Goal: Navigation & Orientation: Find specific page/section

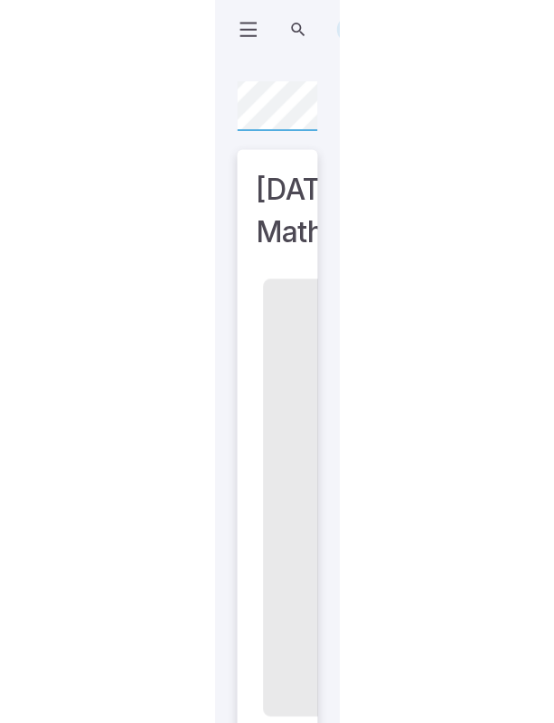
scroll to position [0, 129]
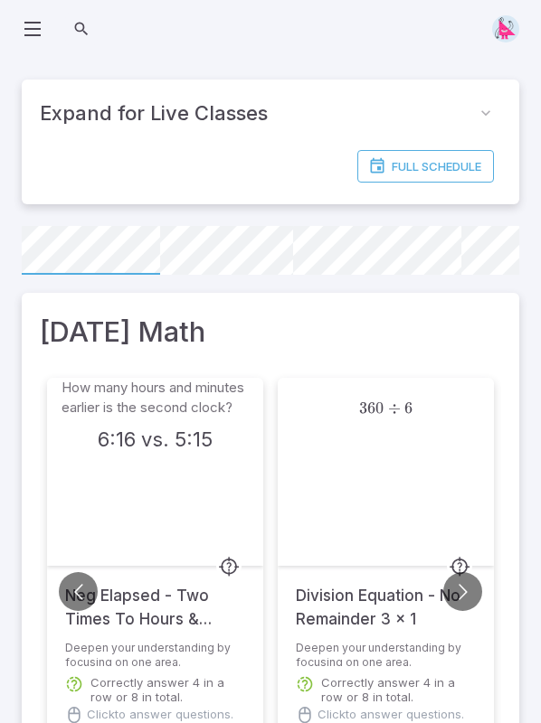
click at [42, 32] on icon at bounding box center [33, 29] width 22 height 22
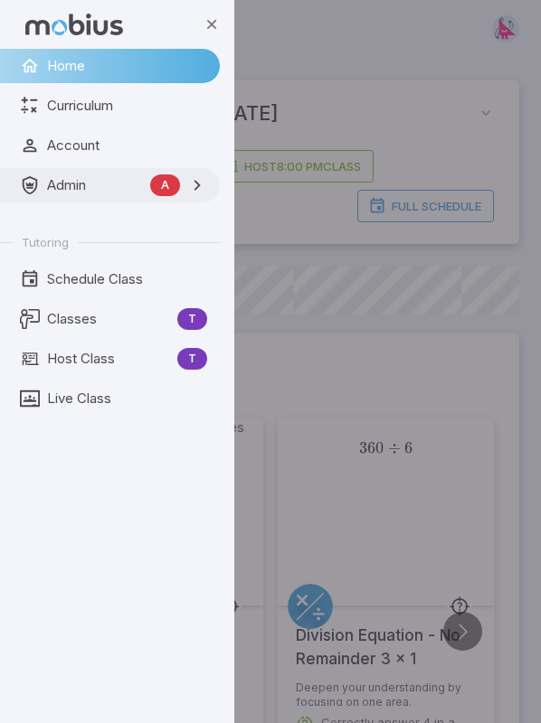
click at [61, 189] on span "Admin" at bounding box center [95, 185] width 96 height 20
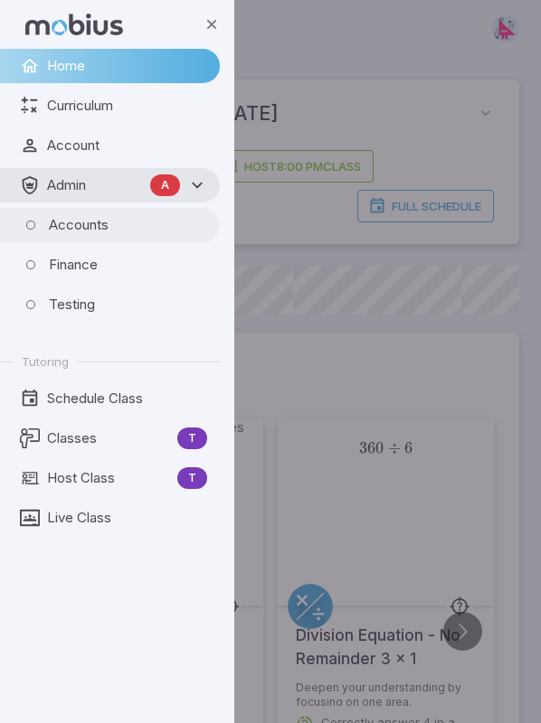
click at [74, 229] on span "Accounts" at bounding box center [128, 225] width 158 height 20
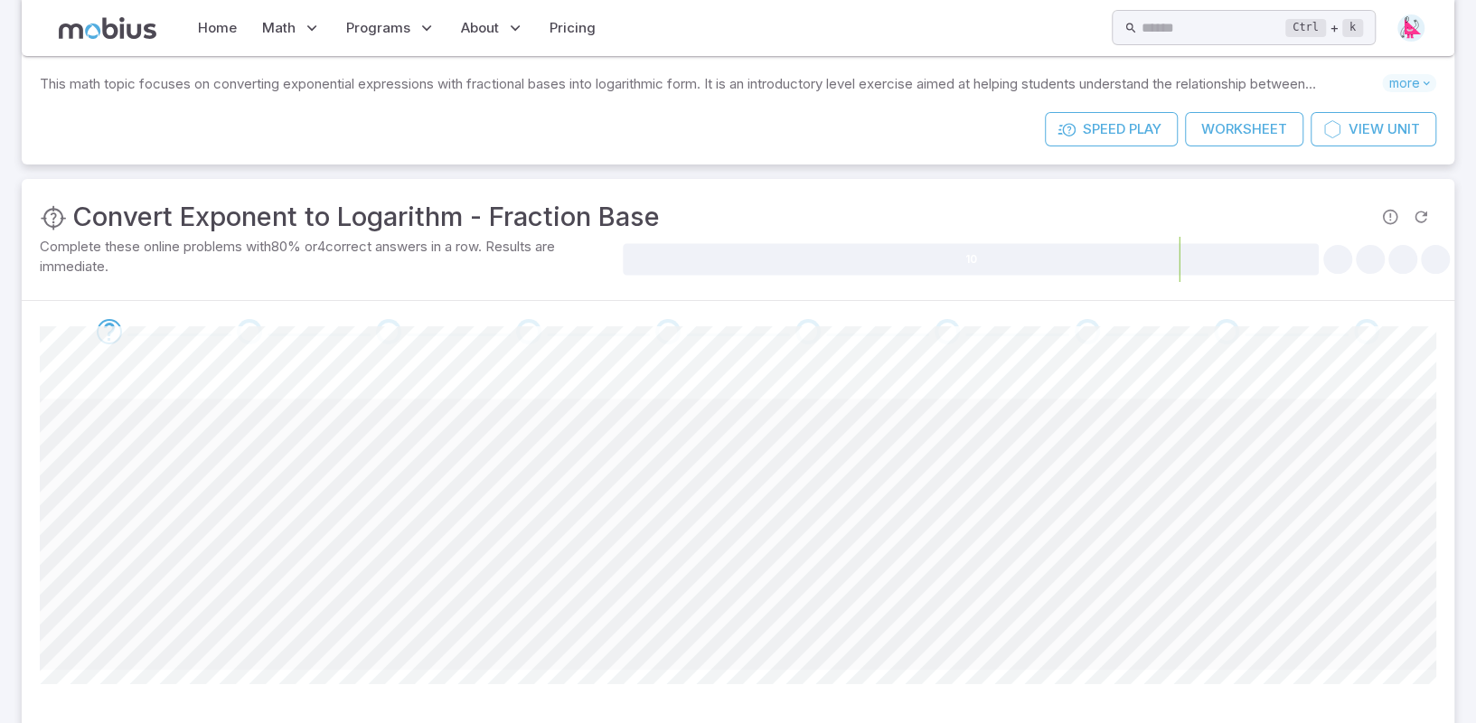
scroll to position [173, 0]
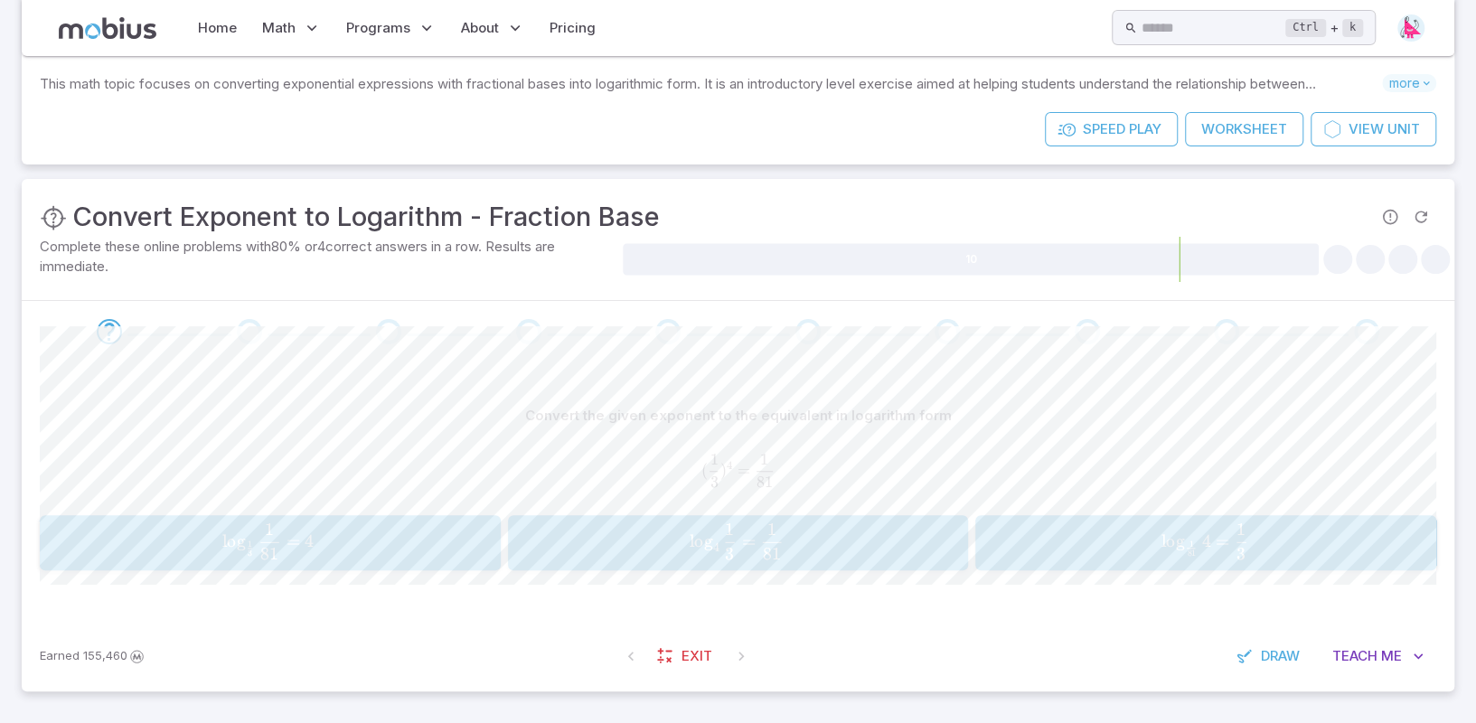
click at [273, 554] on span "button" at bounding box center [270, 553] width 19 height 13
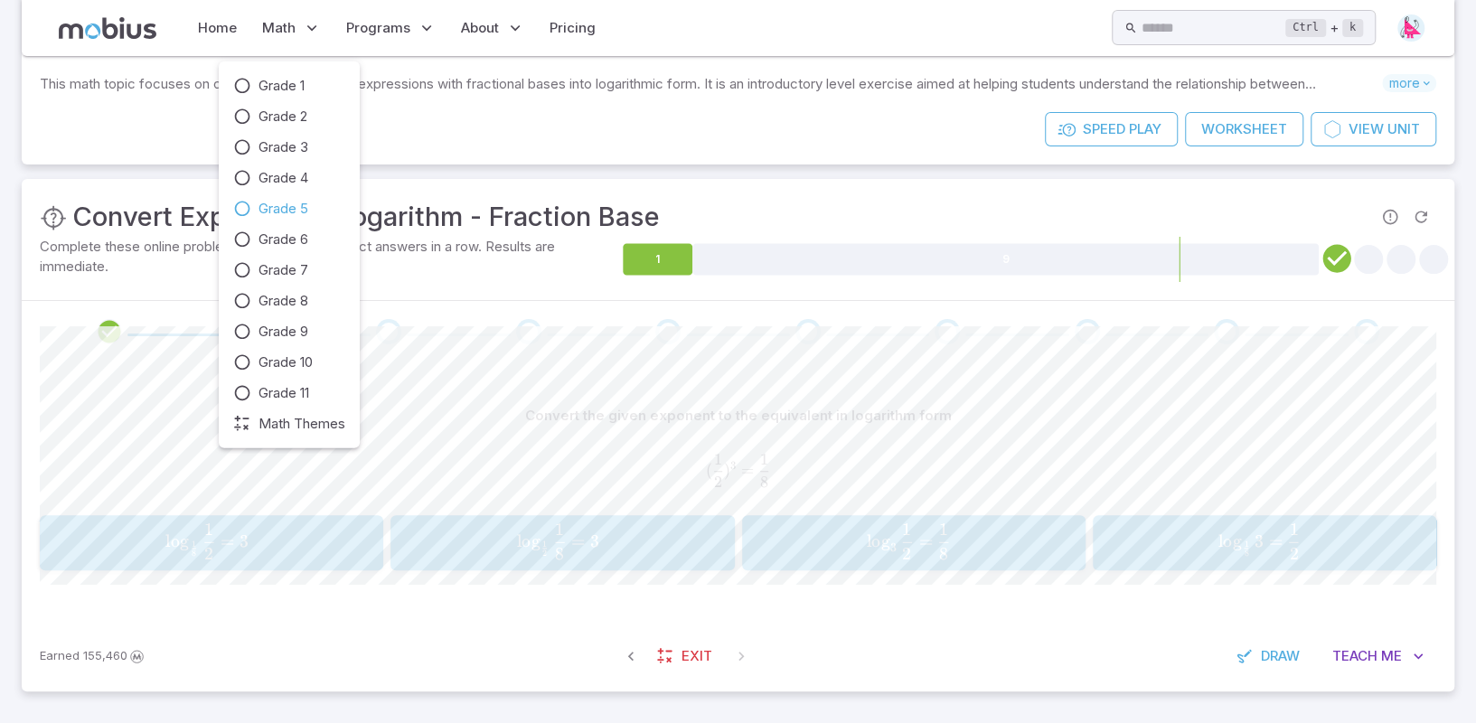
click at [282, 210] on span "Grade 5" at bounding box center [284, 209] width 50 height 20
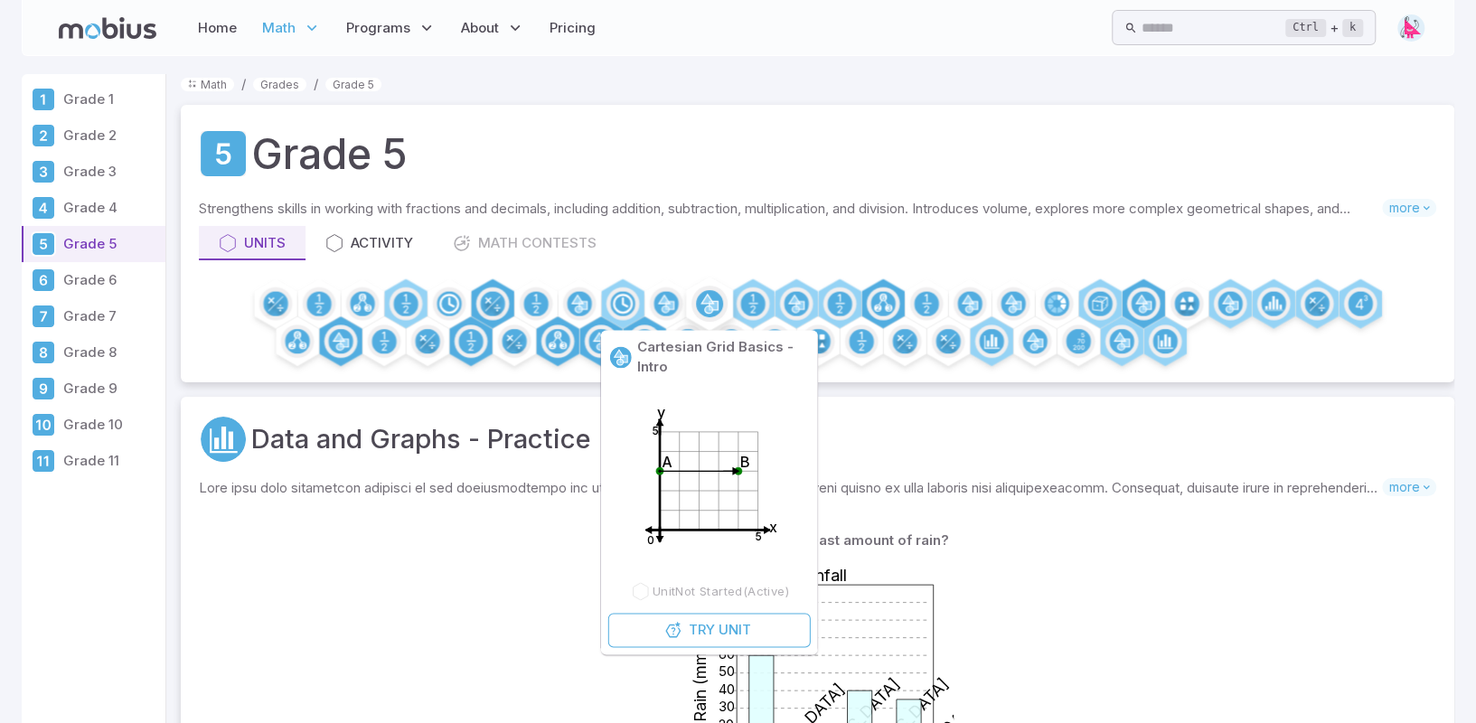
click at [707, 307] on icon at bounding box center [708, 304] width 12 height 19
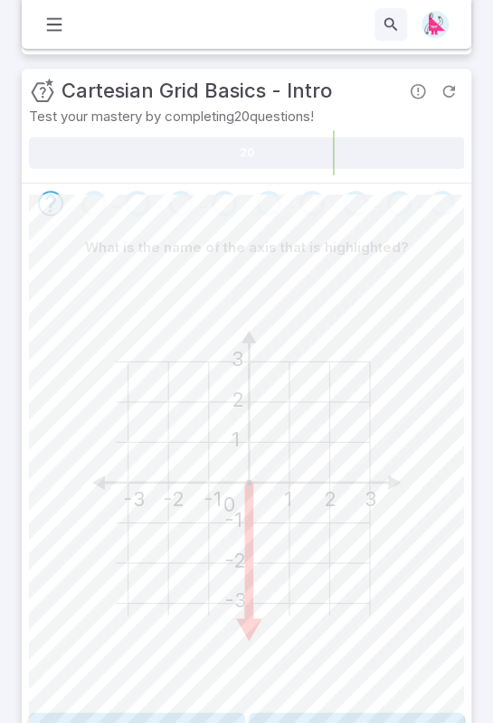
scroll to position [257, 0]
